Goal: Find specific page/section: Find specific page/section

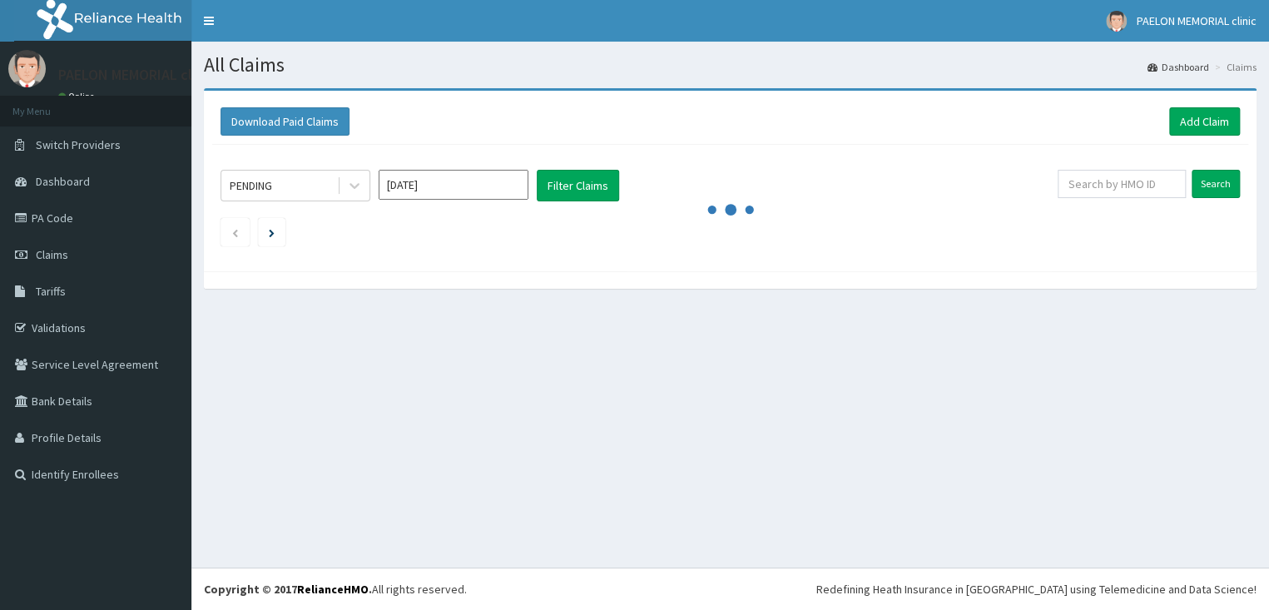
click at [58, 215] on link "PA Code" at bounding box center [95, 218] width 191 height 37
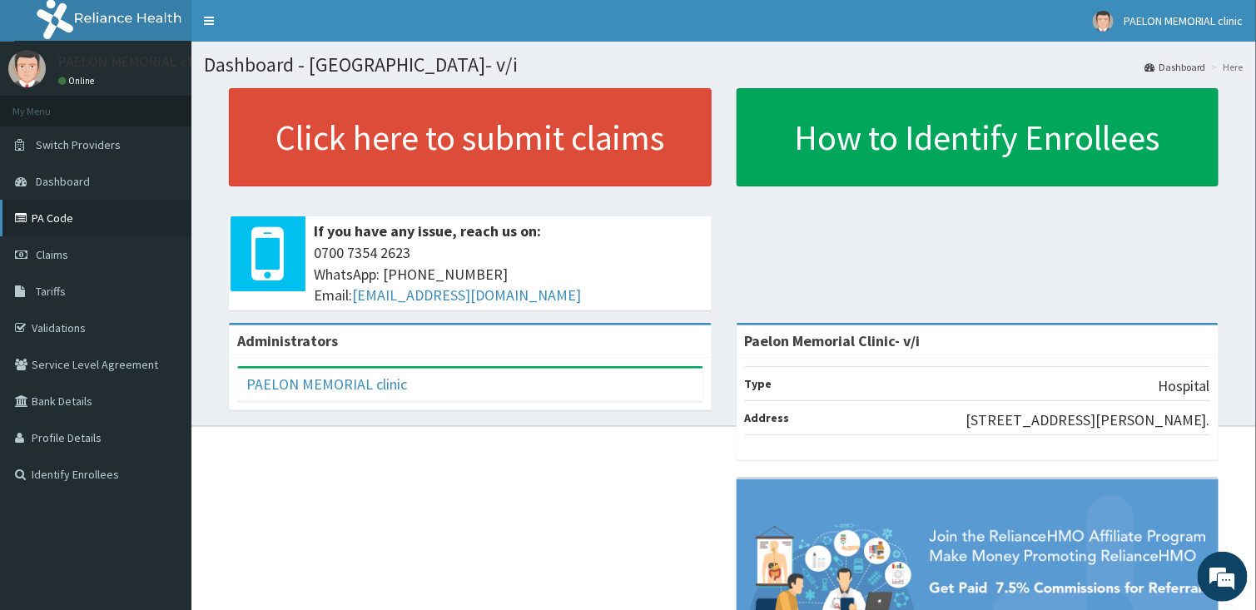
click at [71, 226] on link "PA Code" at bounding box center [95, 218] width 191 height 37
